Goal: Task Accomplishment & Management: Complete application form

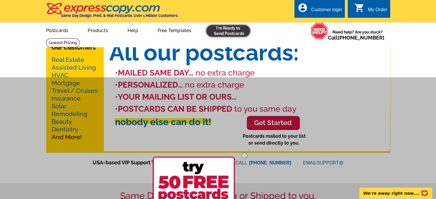
click at [235, 31] on link at bounding box center [228, 30] width 44 height 11
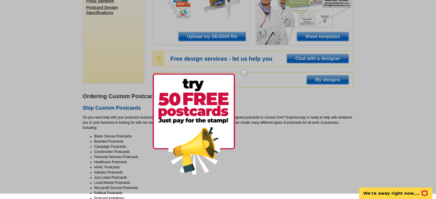
scroll to position [105, 0]
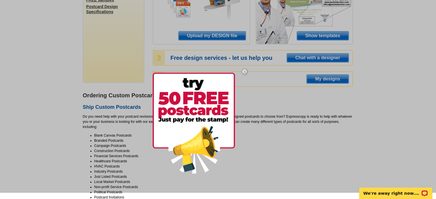
click at [242, 73] on img at bounding box center [244, 71] width 17 height 17
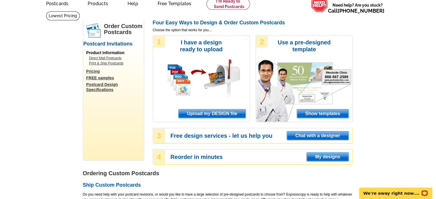
scroll to position [0, 0]
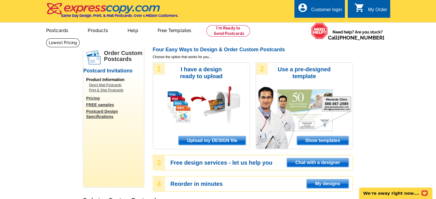
click at [321, 10] on div "Customer login" at bounding box center [326, 11] width 31 height 8
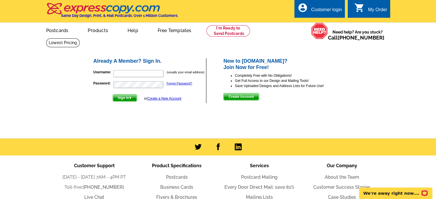
click at [240, 96] on span "Create Account" at bounding box center [241, 96] width 35 height 7
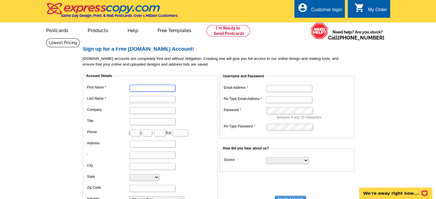
click at [166, 90] on input "First Name" at bounding box center [153, 88] width 46 height 7
type input "[PERSON_NAME]"
type input "Fathom Realty"
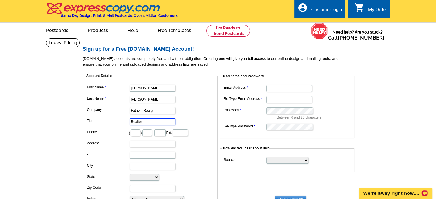
type input "Realtor"
type input "469"
type input "363"
type input "8501"
type input "[STREET_ADDRESS][PERSON_NAME]"
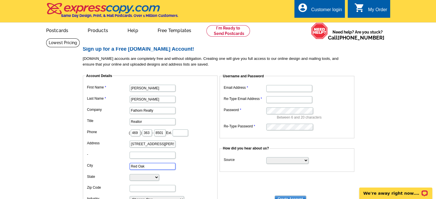
type input "Red Oak"
select select "[GEOGRAPHIC_DATA]"
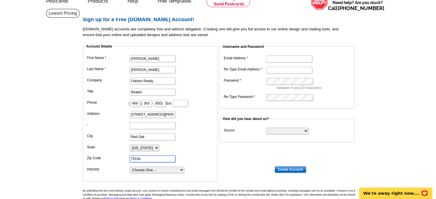
scroll to position [31, 0]
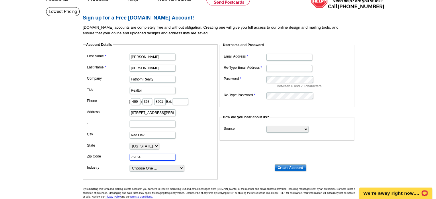
type input "75154"
click at [173, 167] on select "Choose One ... Residential Real Estate Accounting Agriculture Architecture Arts…" at bounding box center [157, 168] width 54 height 7
select select "3"
click at [130, 165] on select "Choose One ... Residential Real Estate Accounting Agriculture Architecture Arts…" at bounding box center [157, 168] width 54 height 7
click at [276, 57] on input "Email Address" at bounding box center [289, 57] width 46 height 7
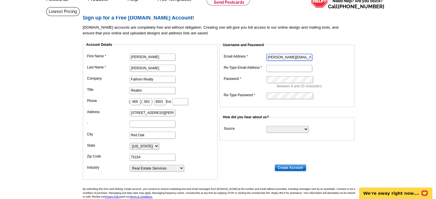
type input "[PERSON_NAME][EMAIL_ADDRESS][DOMAIN_NAME]"
click at [289, 130] on select "Search Engine Television Ad Direct Mail Postcard Email Referred by a friend Oth…" at bounding box center [287, 129] width 42 height 7
select select "other"
click at [266, 126] on select "Search Engine Television Ad Direct Mail Postcard Email Referred by a friend Oth…" at bounding box center [287, 129] width 42 height 7
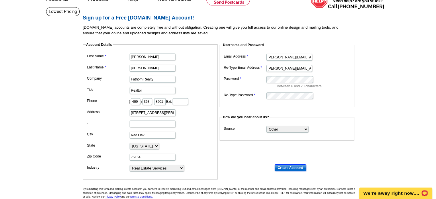
click at [291, 169] on input "Create Account" at bounding box center [291, 168] width 32 height 7
